Goal: Book appointment/travel/reservation

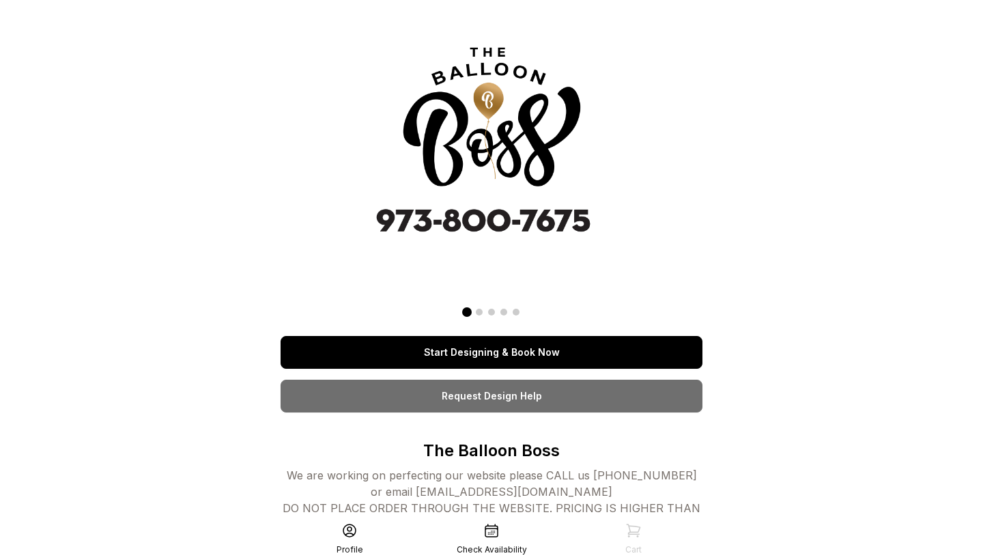
click at [549, 347] on link "Start Designing & Book Now" at bounding box center [492, 352] width 422 height 33
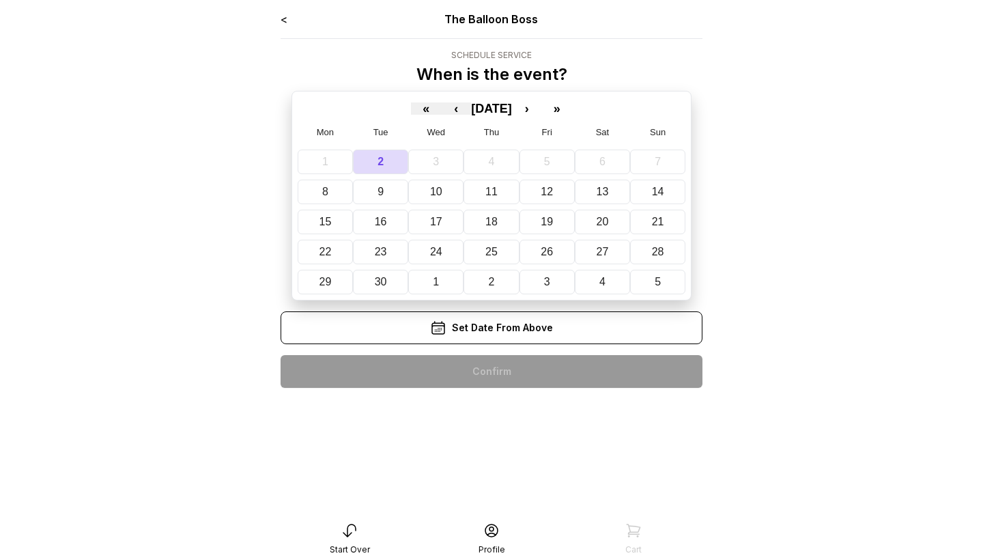
click at [652, 223] on abbr "21" at bounding box center [658, 222] width 12 height 12
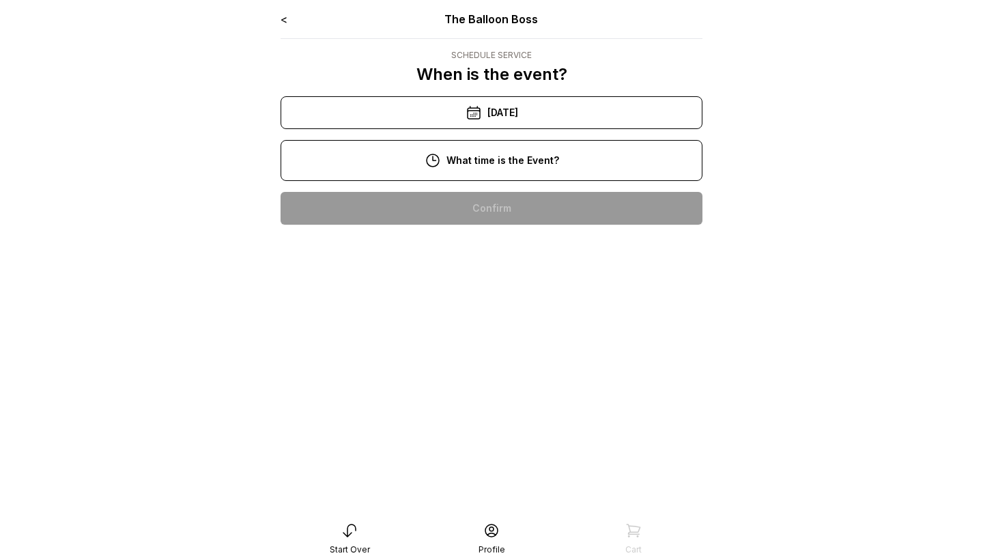
click at [504, 338] on div "1:00 pm" at bounding box center [491, 339] width 400 height 33
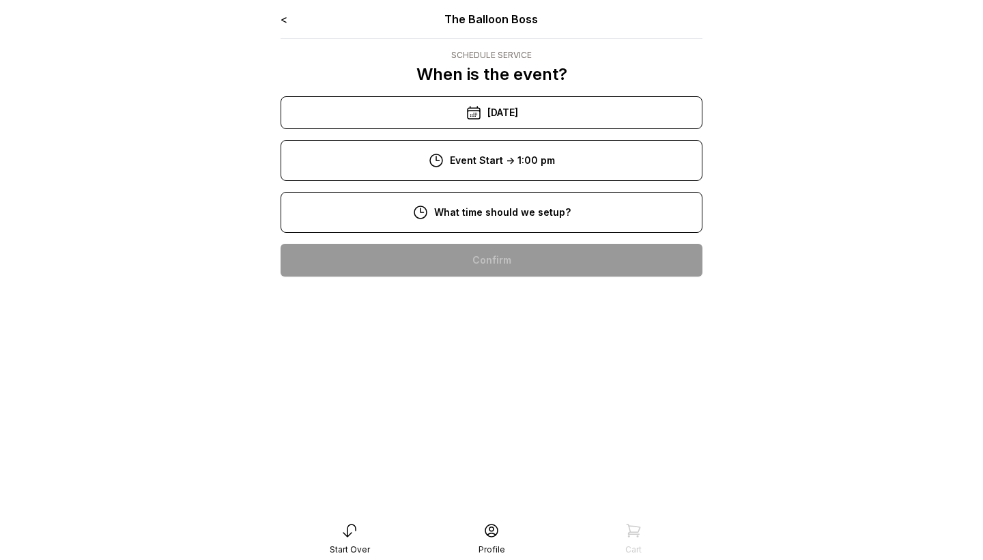
click at [502, 395] on div "11:00 am" at bounding box center [491, 391] width 400 height 33
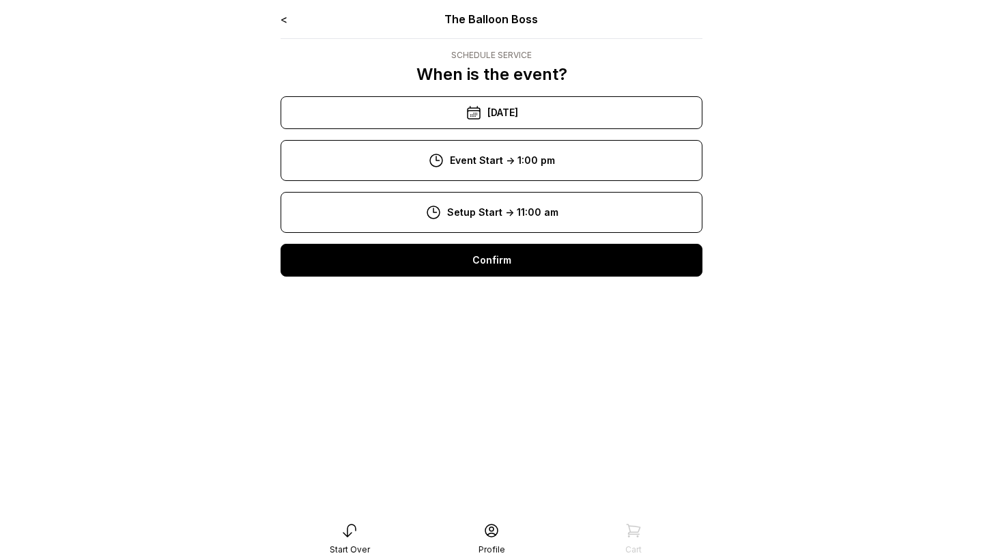
click at [524, 266] on div "Confirm" at bounding box center [492, 260] width 422 height 33
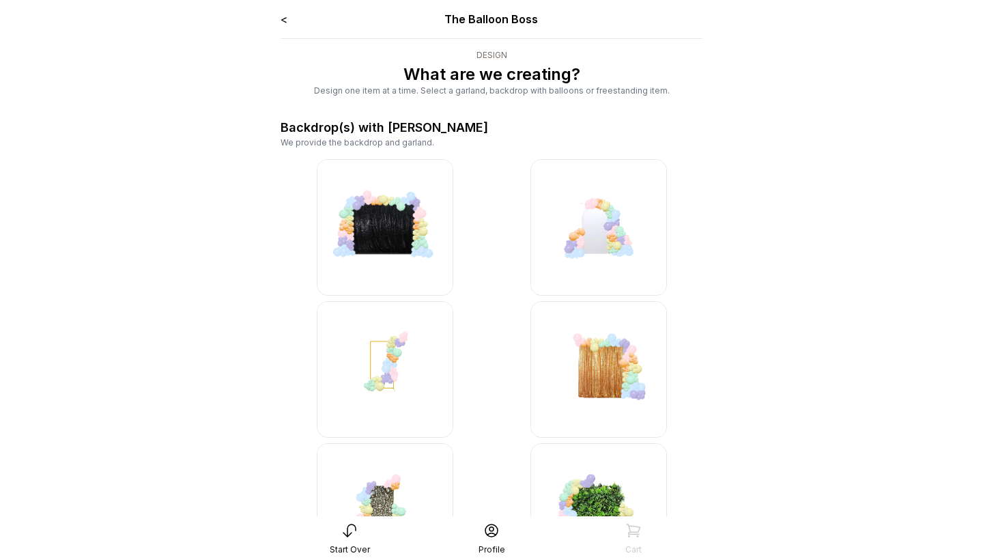
click at [283, 23] on link "<" at bounding box center [284, 19] width 7 height 14
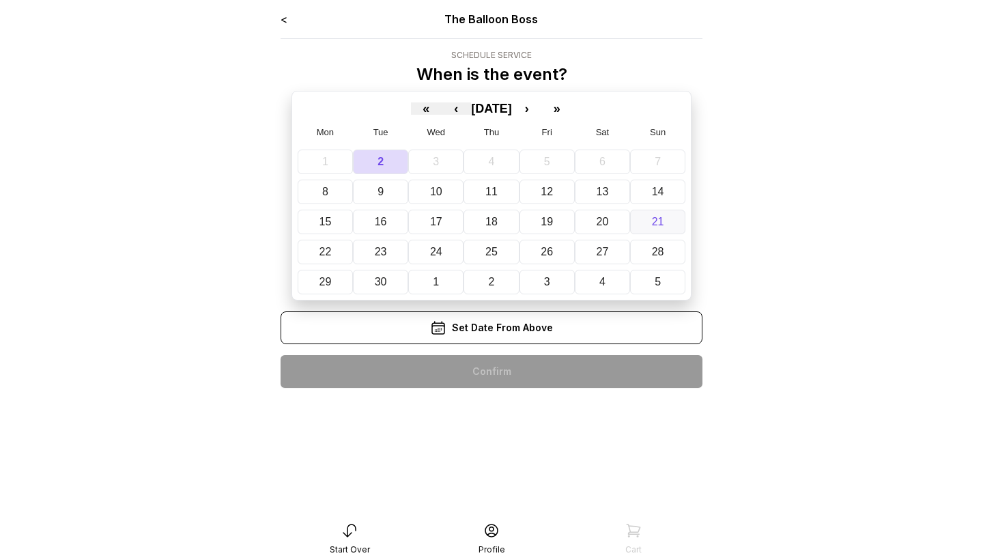
click at [652, 223] on abbr "21" at bounding box center [658, 222] width 12 height 12
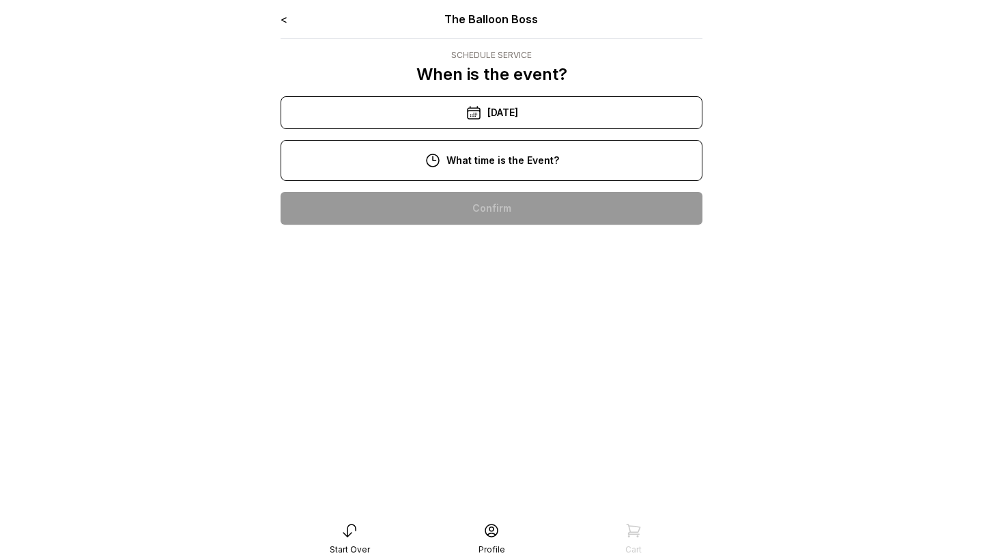
click at [503, 343] on div "1:00 pm" at bounding box center [491, 339] width 400 height 33
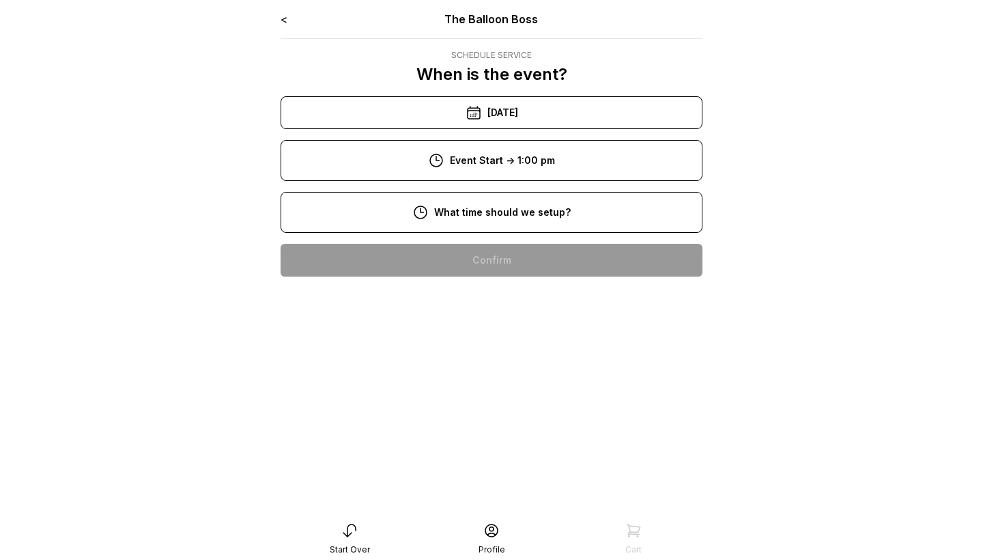
click at [489, 390] on div "11:00 am" at bounding box center [491, 391] width 400 height 33
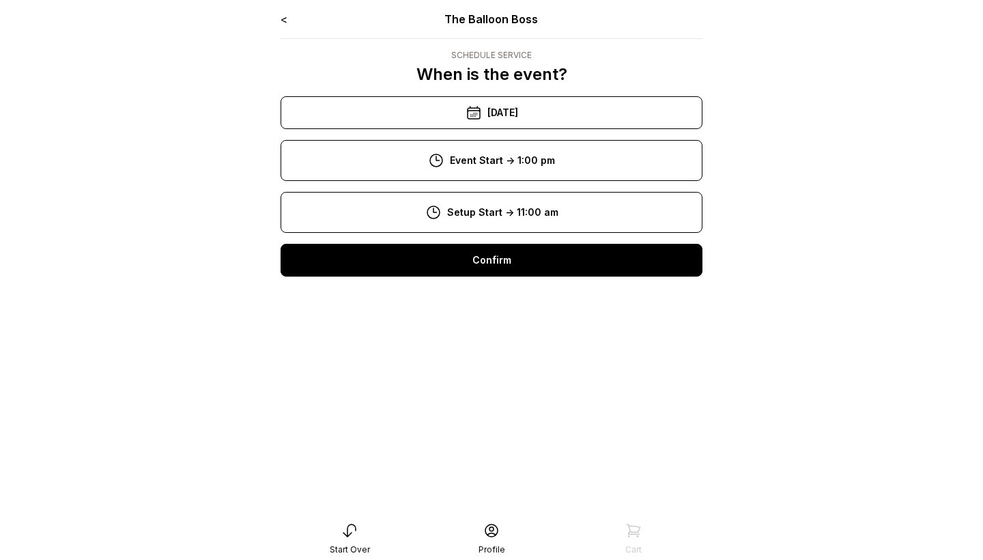
click at [550, 255] on div "Confirm" at bounding box center [492, 260] width 422 height 33
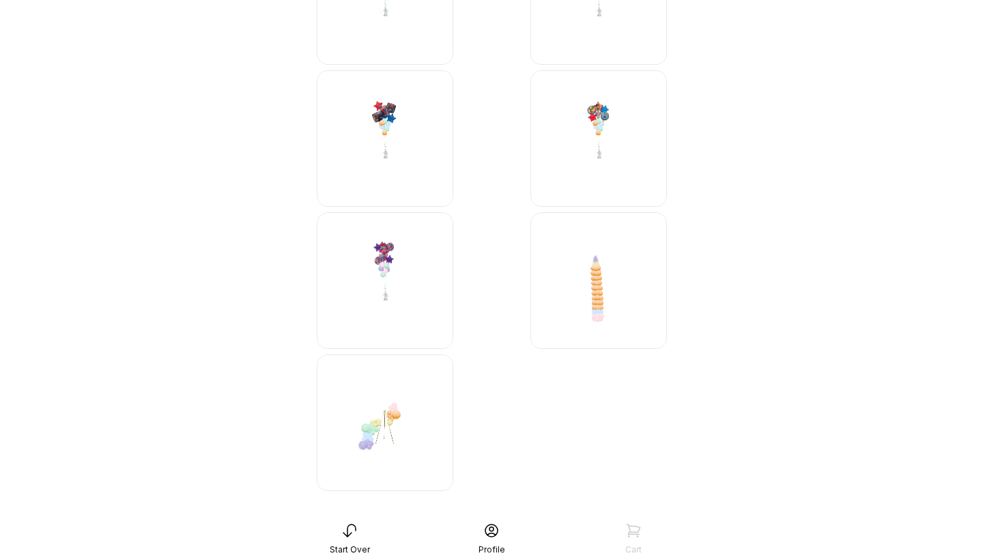
scroll to position [3337, 0]
click at [600, 274] on img at bounding box center [598, 281] width 137 height 137
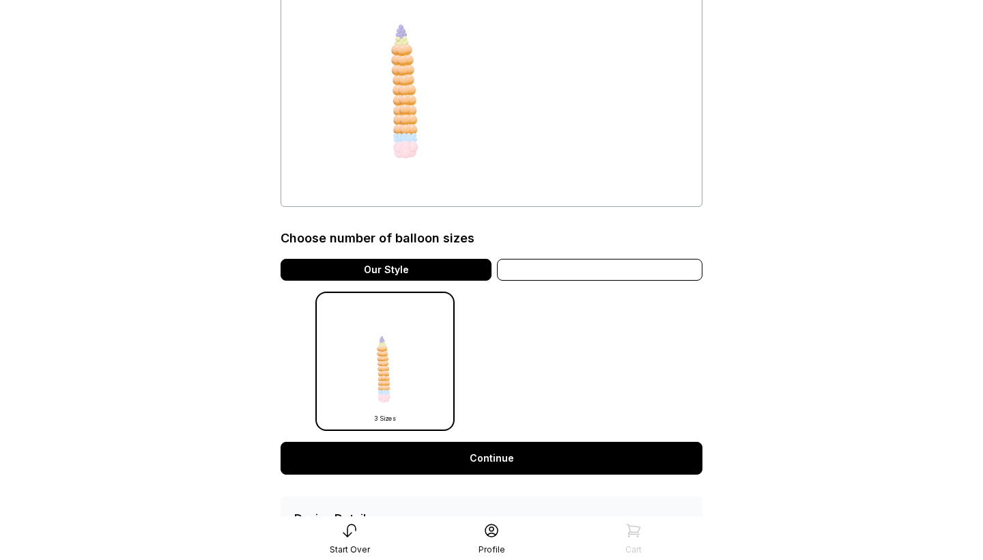
click at [599, 264] on div "Variation" at bounding box center [599, 270] width 205 height 22
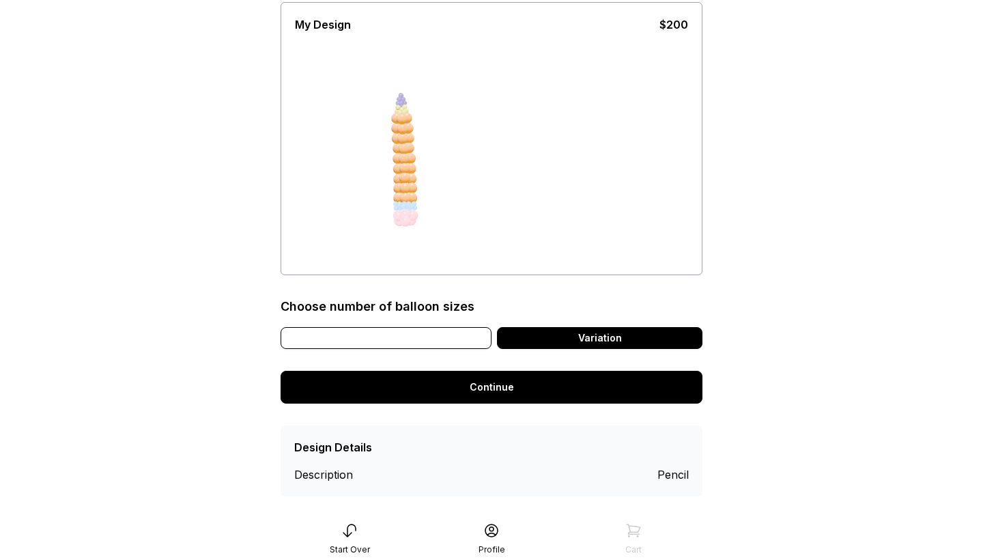
scroll to position [91, 0]
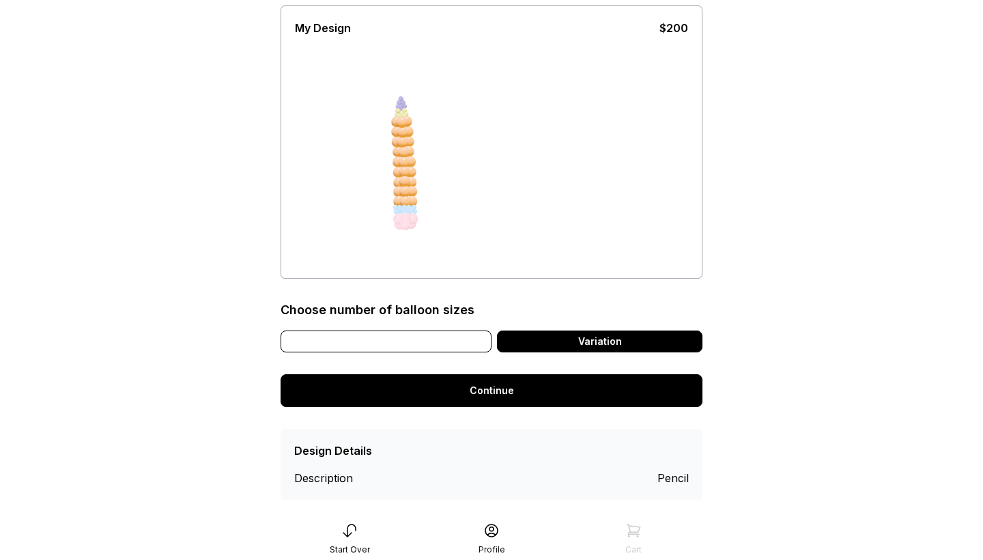
click at [388, 343] on div "Our Style" at bounding box center [386, 341] width 211 height 22
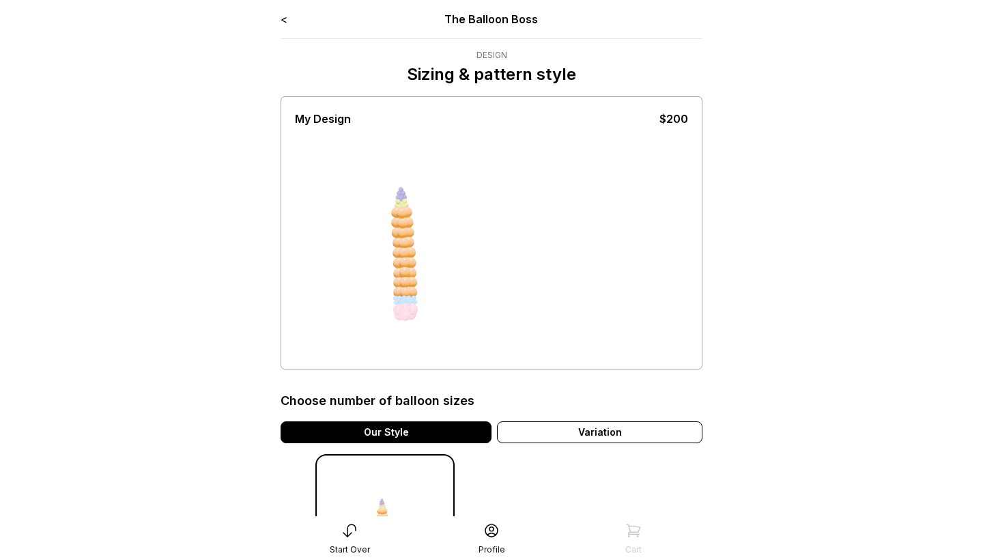
scroll to position [0, 0]
click at [287, 18] on link "<" at bounding box center [284, 19] width 7 height 14
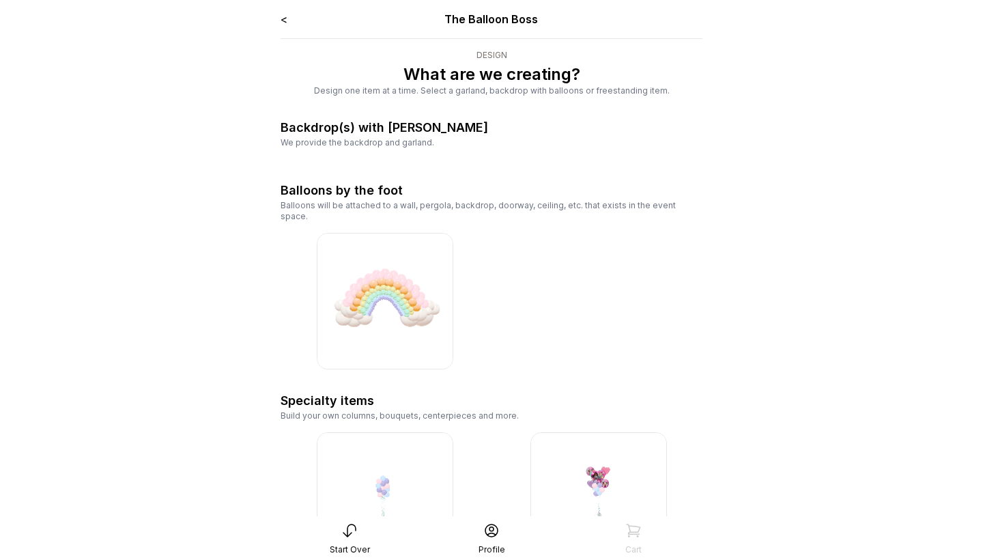
click at [287, 18] on link "<" at bounding box center [284, 19] width 7 height 14
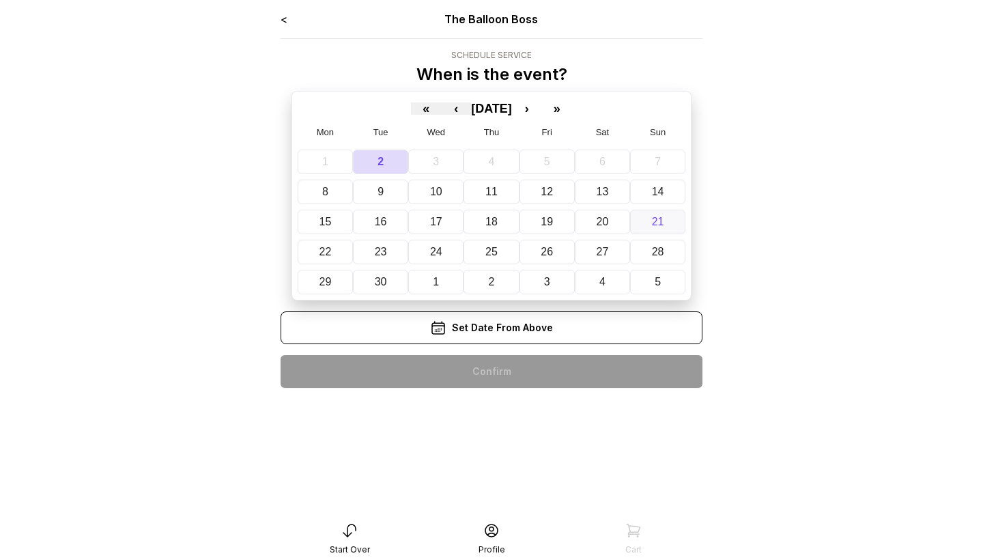
click at [659, 220] on abbr "21" at bounding box center [658, 222] width 12 height 12
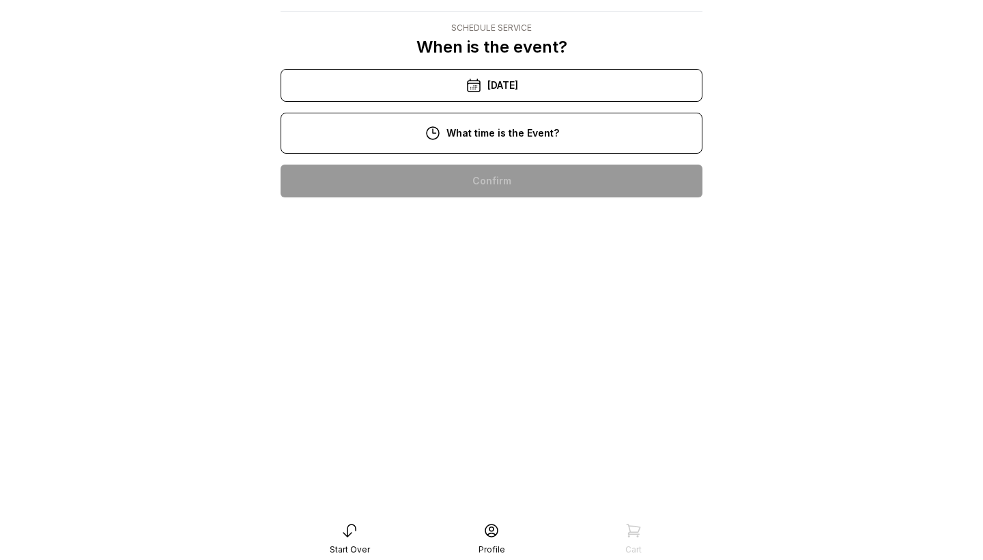
click at [496, 296] on div "1:00 pm" at bounding box center [491, 312] width 400 height 33
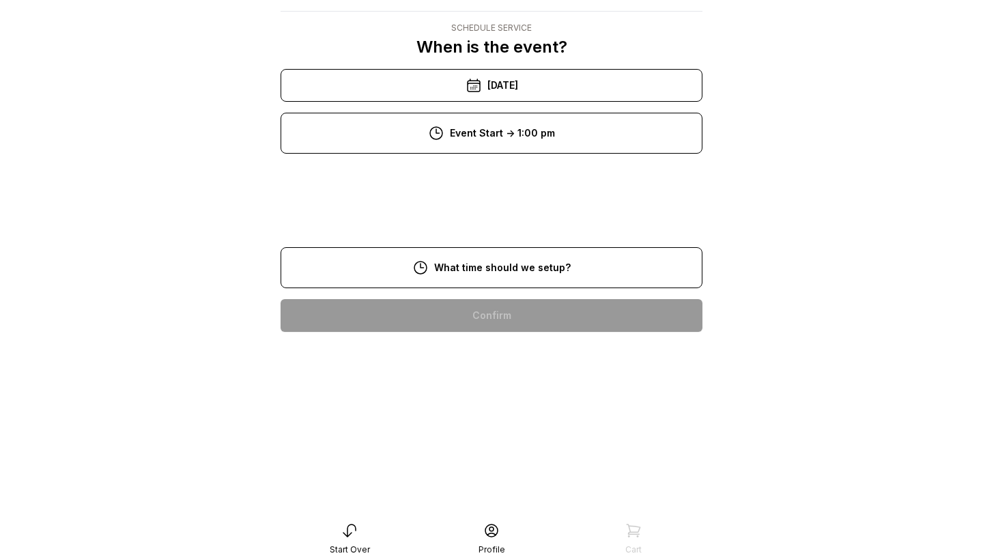
scroll to position [27, 0]
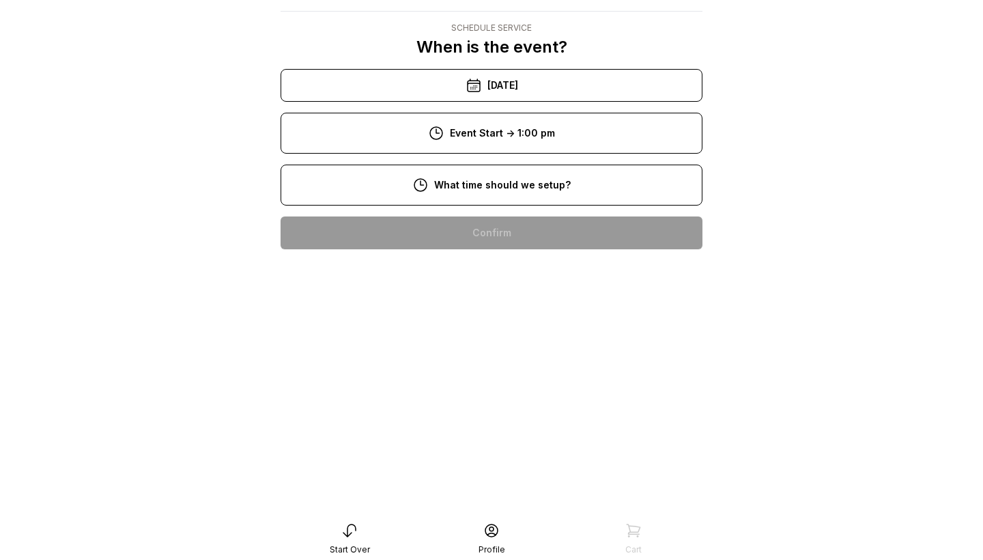
click at [509, 360] on div "11:00 am" at bounding box center [491, 363] width 400 height 33
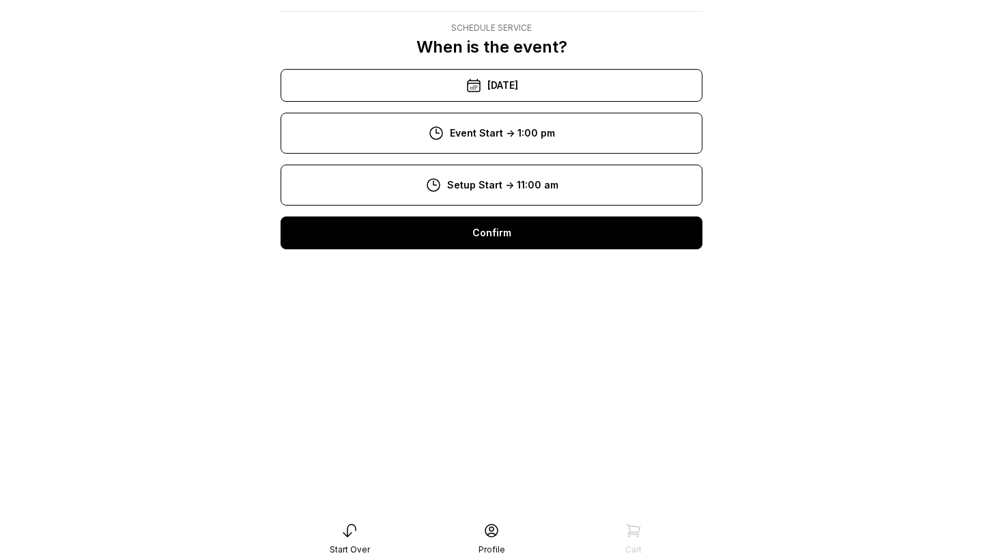
click at [513, 233] on div "Confirm" at bounding box center [492, 232] width 422 height 33
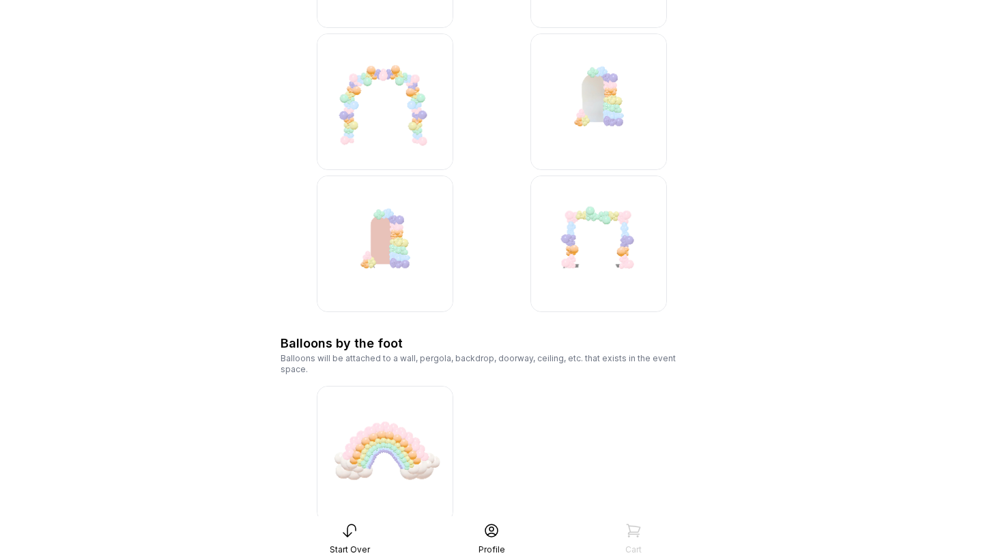
scroll to position [1973, 0]
click at [373, 99] on img at bounding box center [385, 99] width 137 height 137
